Goal: Task Accomplishment & Management: Use online tool/utility

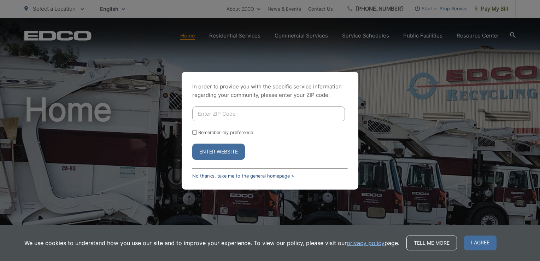
click at [214, 177] on link "No thanks, take me to the general homepage >" at bounding box center [243, 175] width 102 height 5
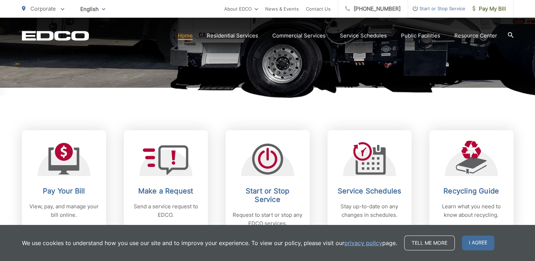
scroll to position [245, 0]
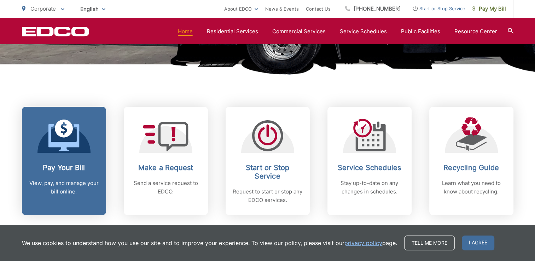
click at [58, 141] on icon at bounding box center [63, 136] width 31 height 32
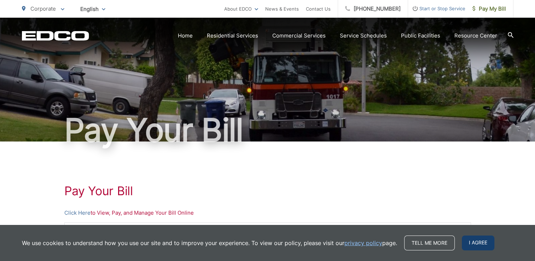
click at [480, 240] on span "I agree" at bounding box center [478, 243] width 33 height 15
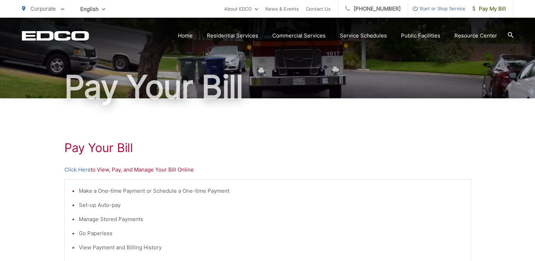
scroll to position [44, 0]
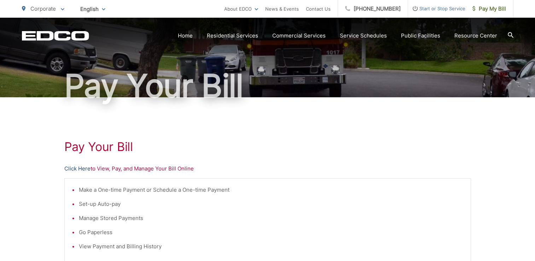
click at [74, 170] on link "Click Here" at bounding box center [77, 168] width 26 height 8
